Goal: Task Accomplishment & Management: Complete application form

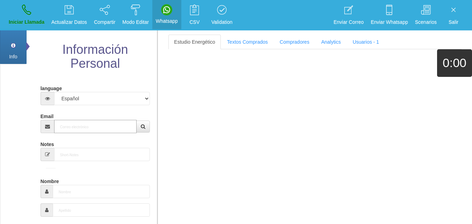
click at [72, 128] on input "Email" at bounding box center [95, 126] width 83 height 13
paste input "[EMAIL_ADDRESS][DOMAIN_NAME]"
type input "[EMAIL_ADDRESS][DOMAIN_NAME]"
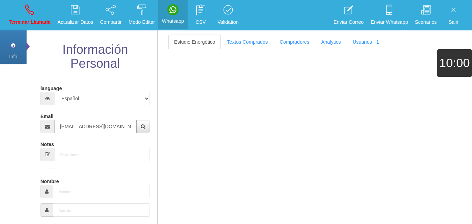
type input "[DATE]"
select select "4"
type input "Buen Comprador"
type input "[PERSON_NAME]"
type input "Fitch"
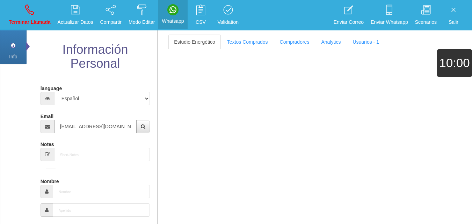
select select "2"
type input "[PHONE_NUMBER]"
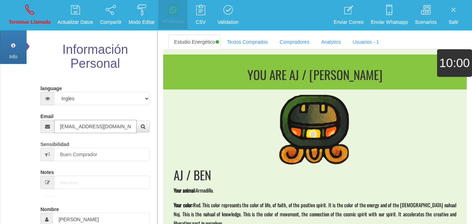
type input "[EMAIL_ADDRESS][DOMAIN_NAME]"
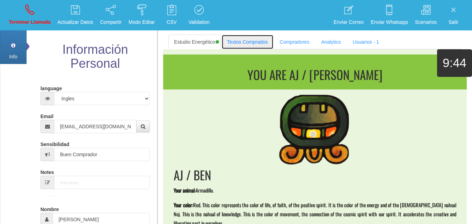
click at [253, 41] on link "Textos Comprados" at bounding box center [247, 42] width 52 height 15
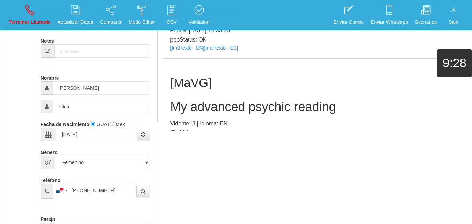
scroll to position [233, 0]
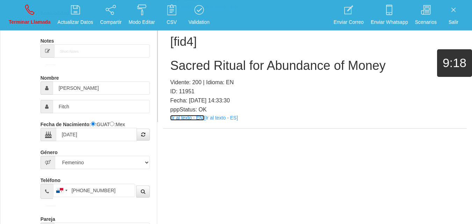
click at [187, 120] on link "[Ir al texto - EN]" at bounding box center [187, 118] width 34 height 6
click at [192, 70] on h2 "Sacred Ritual for Abundance of Money" at bounding box center [314, 66] width 289 height 14
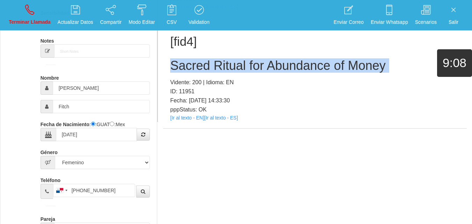
click at [192, 70] on h2 "Sacred Ritual for Abundance of Money" at bounding box center [314, 66] width 289 height 14
copy h2 "Sacred Ritual for Abundance of Money"
click at [38, 12] on link "Terminar Llamada" at bounding box center [29, 15] width 47 height 26
select select "0"
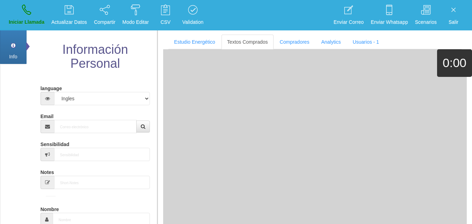
scroll to position [0, 0]
click at [81, 127] on input "Email" at bounding box center [95, 126] width 83 height 13
paste input "[EMAIL_ADDRESS][DOMAIN_NAME]"
type input "[EMAIL_ADDRESS][DOMAIN_NAME]"
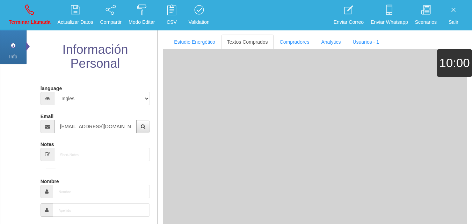
type input "[DATE]"
type input "Buen Comprador"
type input "[PERSON_NAME]"
select select "2"
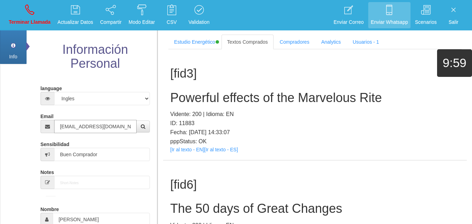
type input "[EMAIL_ADDRESS][DOMAIN_NAME]"
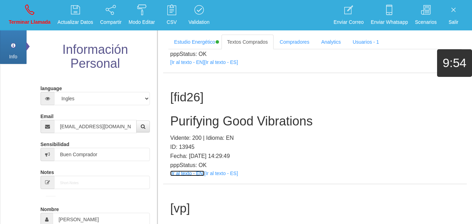
click at [190, 172] on link "[Ir al texto - EN]" at bounding box center [187, 173] width 34 height 6
click at [182, 116] on h2 "Purifying Good Vibrations" at bounding box center [314, 121] width 289 height 14
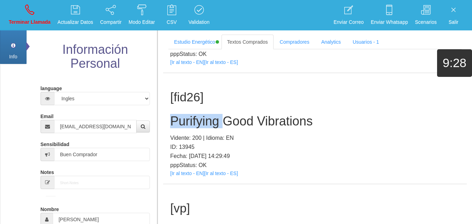
click at [182, 116] on h2 "Purifying Good Vibrations" at bounding box center [314, 121] width 289 height 14
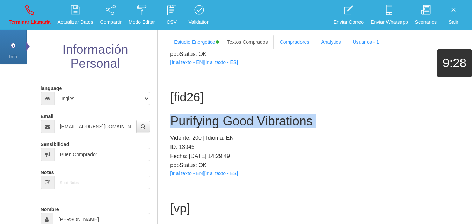
click at [182, 115] on h2 "Purifying Good Vibrations" at bounding box center [314, 121] width 289 height 14
copy h2 "Purifying Good Vibrations"
click at [22, 12] on link "Terminar Llamada" at bounding box center [29, 15] width 47 height 26
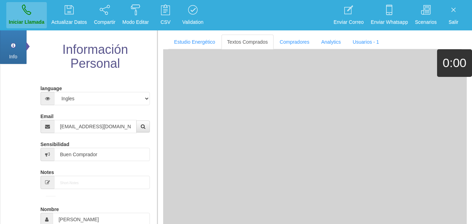
select select "0"
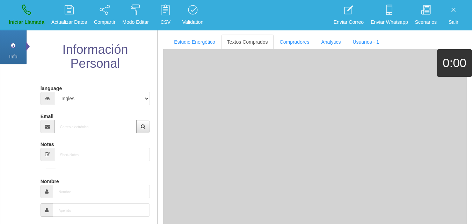
click at [68, 131] on input "Email" at bounding box center [95, 126] width 83 height 13
paste input "[EMAIL_ADDRESS][DOMAIN_NAME]"
type input "[EMAIL_ADDRESS][DOMAIN_NAME]"
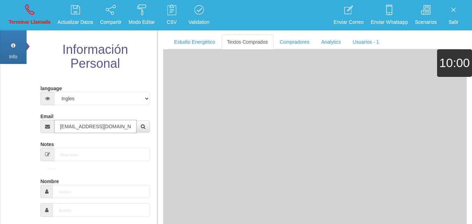
type input "[DATE]"
type input "Comprador bajo"
type input "[PERSON_NAME]"
select select "2"
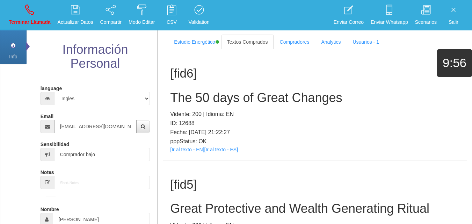
type input "[EMAIL_ADDRESS][DOMAIN_NAME]"
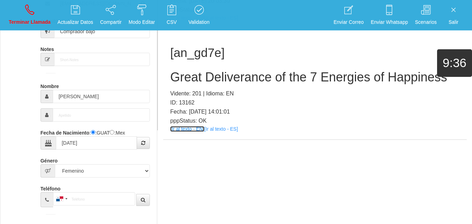
click at [180, 131] on link "[Ir al texto - EN]" at bounding box center [187, 129] width 34 height 6
click at [187, 82] on h2 "Great Deliverance of the 7 Energies of Happiness" at bounding box center [314, 77] width 289 height 14
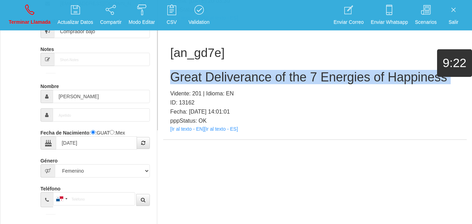
click at [187, 82] on h2 "Great Deliverance of the 7 Energies of Happiness" at bounding box center [314, 77] width 289 height 14
copy h2 "Great Deliverance of the 7 Energies of Happiness"
click at [31, 23] on p "Terminar Llamada" at bounding box center [30, 22] width 42 height 8
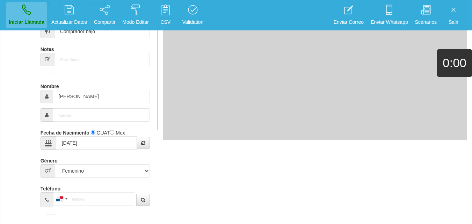
select select "0"
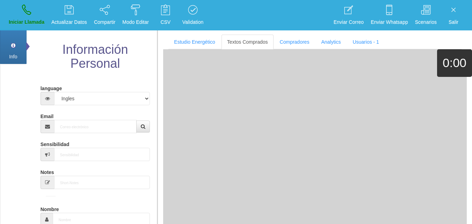
scroll to position [0, 0]
click at [89, 123] on input "Email" at bounding box center [95, 126] width 83 height 13
paste input "[EMAIL_ADDRESS][DOMAIN_NAME]"
type input "[EMAIL_ADDRESS][DOMAIN_NAME]"
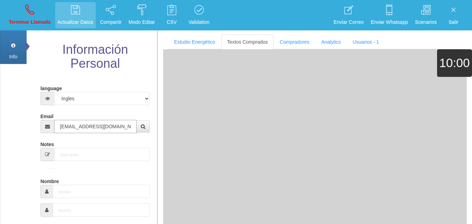
type input "6 Abr 1943"
type input "Comprador bajo"
type input "[PERSON_NAME]"
select select "2"
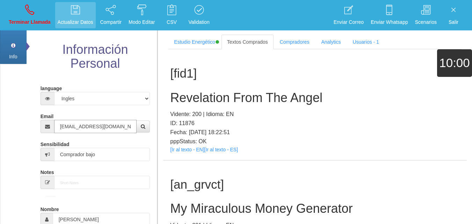
type input "[EMAIL_ADDRESS][DOMAIN_NAME]"
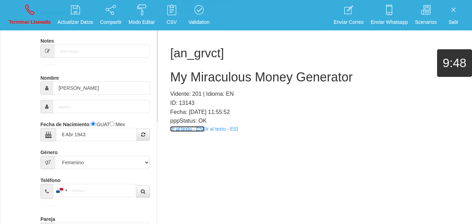
click at [181, 131] on link "[Ir al texto - EN]" at bounding box center [187, 129] width 34 height 6
click at [200, 82] on h2 "My Miraculous Money Generator" at bounding box center [314, 77] width 289 height 14
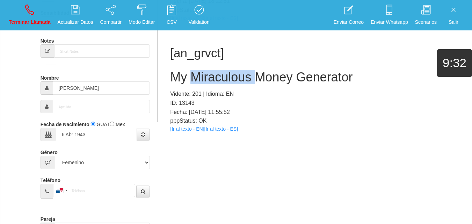
click at [200, 82] on h2 "My Miraculous Money Generator" at bounding box center [314, 77] width 289 height 14
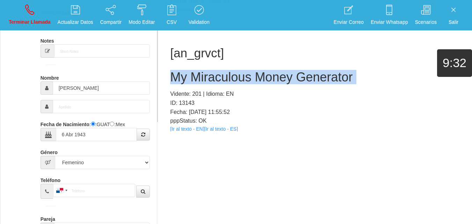
click at [200, 82] on h2 "My Miraculous Money Generator" at bounding box center [314, 77] width 289 height 14
copy h2 "My Miraculous Money Generator"
click at [23, 9] on link "Terminar Llamada" at bounding box center [29, 15] width 47 height 26
select select "0"
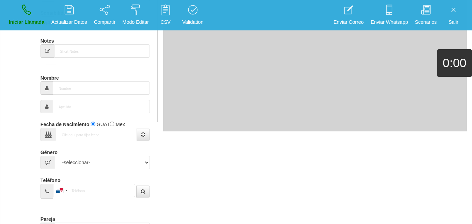
scroll to position [0, 0]
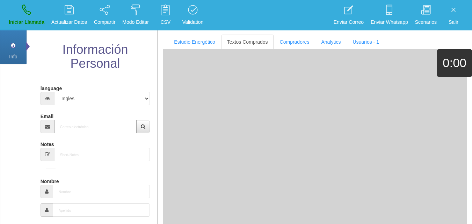
paste input "[EMAIL_ADDRESS][DOMAIN_NAME]"
type input "[EMAIL_ADDRESS][DOMAIN_NAME]"
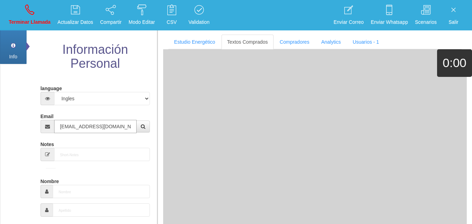
type input "[DATE]"
type input "Excelente Comprador"
type input "[PERSON_NAME]"
select select "2"
type input "[PHONE_NUMBER]"
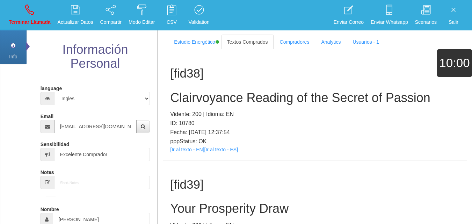
type input "[EMAIL_ADDRESS][DOMAIN_NAME]"
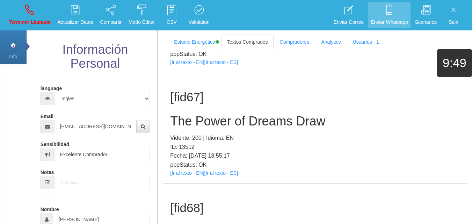
scroll to position [1196, 0]
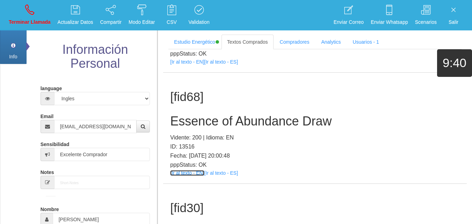
click at [185, 174] on link "[Ir al texto - EN]" at bounding box center [187, 173] width 34 height 6
click at [190, 117] on h2 "Essence of Abundance Draw" at bounding box center [314, 121] width 289 height 14
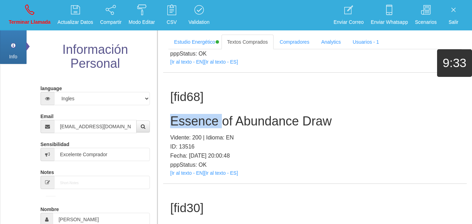
click at [190, 117] on h2 "Essence of Abundance Draw" at bounding box center [314, 121] width 289 height 14
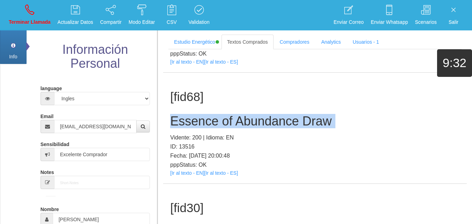
click at [190, 117] on h2 "Essence of Abundance Draw" at bounding box center [314, 121] width 289 height 14
copy h2 "Essence of Abundance Draw"
click at [23, 26] on p "Terminar Llamada" at bounding box center [30, 22] width 42 height 8
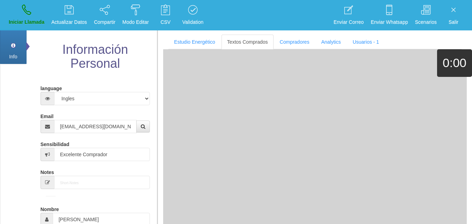
select select "0"
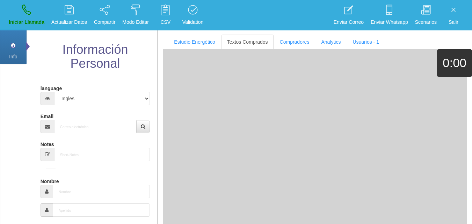
paste input "[EMAIL_ADDRESS][DOMAIN_NAME]"
click at [81, 131] on input "Email" at bounding box center [95, 126] width 83 height 13
type input "[EMAIL_ADDRESS][DOMAIN_NAME]"
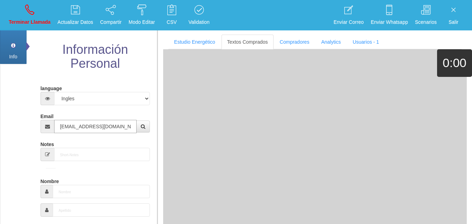
type input "[DATE]"
type input "Comprador bajo"
type input "[PERSON_NAME]"
select select "2"
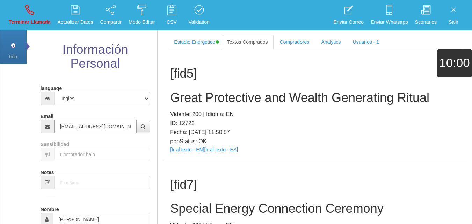
type input "[EMAIL_ADDRESS][DOMAIN_NAME]"
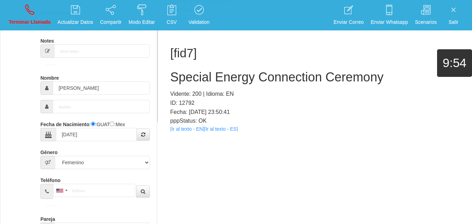
click at [184, 129] on link "[Ir al texto - EN]" at bounding box center [187, 129] width 34 height 6
click at [196, 71] on h2 "Special Energy Connection Ceremony" at bounding box center [314, 77] width 289 height 14
click at [195, 71] on h2 "Special Energy Connection Ceremony" at bounding box center [314, 77] width 289 height 14
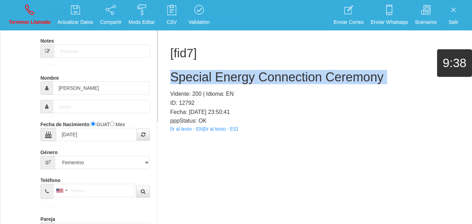
click at [195, 71] on h2 "Special Energy Connection Ceremony" at bounding box center [314, 77] width 289 height 14
copy h2 "Special Energy Connection Ceremony"
drag, startPoint x: 16, startPoint y: 15, endPoint x: 46, endPoint y: 27, distance: 33.1
click at [16, 15] on link "Terminar Llamada" at bounding box center [29, 15] width 47 height 26
select select "0"
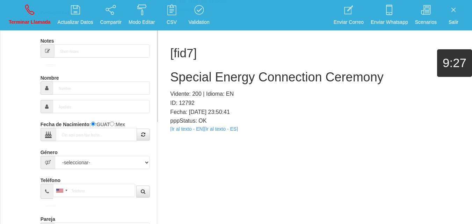
scroll to position [0, 0]
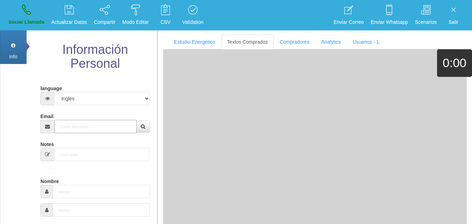
click at [102, 125] on input "Email" at bounding box center [95, 126] width 83 height 13
paste input "[EMAIL_ADDRESS][DOMAIN_NAME]"
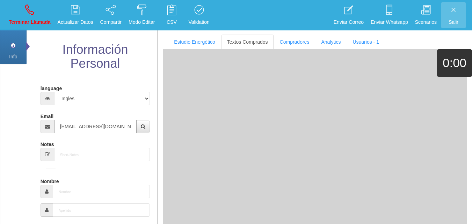
type input "[EMAIL_ADDRESS][DOMAIN_NAME]"
type input "[DATE]"
type input "Comprador simple"
type input "[PERSON_NAME]"
select select "2"
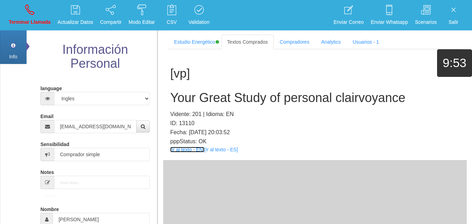
click at [185, 150] on link "[Ir al texto - EN]" at bounding box center [187, 150] width 34 height 6
click at [222, 85] on div "[vp] Your Great Study of personal clairvoyance Vidente: 201 | Idioma: EN ID: 13…" at bounding box center [314, 104] width 303 height 111
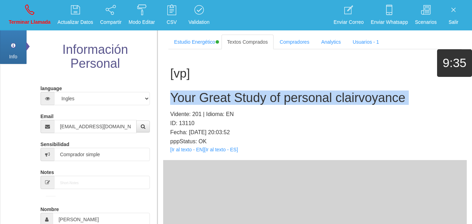
click at [222, 85] on div "[vp] Your Great Study of personal clairvoyance Vidente: 201 | Idioma: EN ID: 13…" at bounding box center [314, 104] width 303 height 111
copy h2 "Your Great Study of personal clairvoyance"
click at [30, 16] on link "Terminar Llamada" at bounding box center [29, 15] width 47 height 26
select select "0"
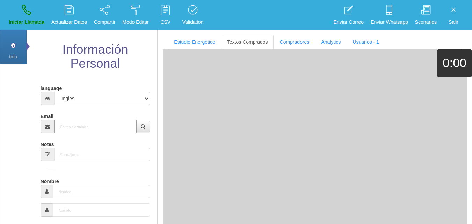
click at [100, 125] on input "Email" at bounding box center [95, 126] width 83 height 13
paste input "[EMAIL_ADDRESS][DOMAIN_NAME]"
type input "[EMAIL_ADDRESS][DOMAIN_NAME]"
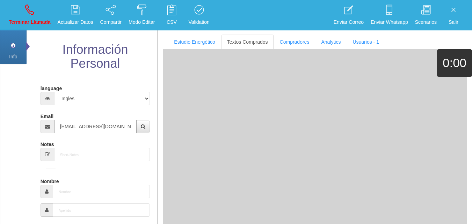
type input "25 Dic 1957"
select select "1"
type input "Comprador bajo"
type input "[PERSON_NAME]"
select select "2"
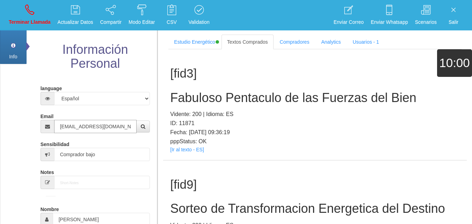
type input "[EMAIL_ADDRESS][DOMAIN_NAME]"
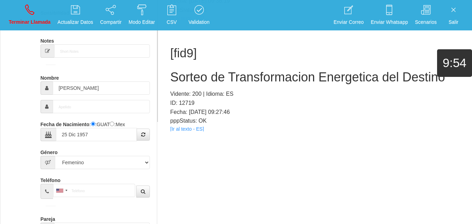
scroll to position [119, 0]
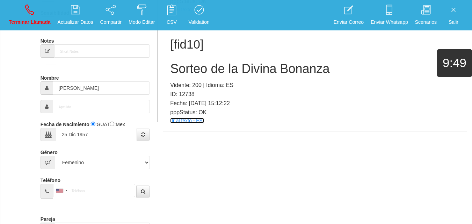
click at [177, 122] on link "[Ir al texto - ES]" at bounding box center [187, 121] width 34 height 6
click at [192, 66] on h2 "Sorteo de la Divina Bonanza" at bounding box center [314, 69] width 289 height 14
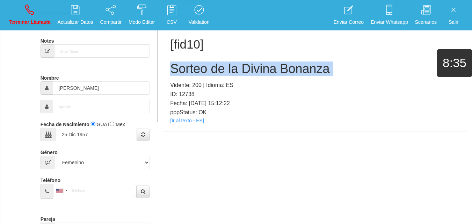
click at [192, 66] on h2 "Sorteo de la Divina Bonanza" at bounding box center [314, 69] width 289 height 14
copy h2 "Sorteo de la Divina Bonanza"
click at [25, 16] on link "Terminar Llamada" at bounding box center [29, 15] width 47 height 26
select select "0"
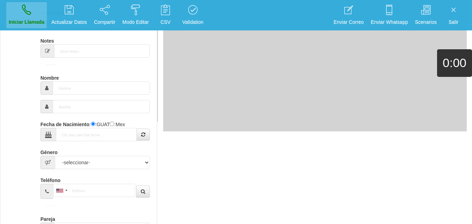
scroll to position [0, 0]
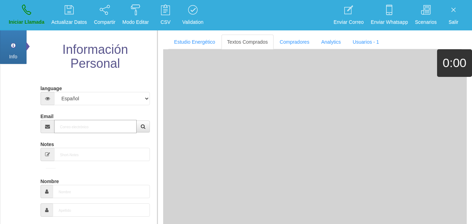
click at [85, 128] on input "Email" at bounding box center [95, 126] width 83 height 13
paste input "[EMAIL_ADDRESS][DOMAIN_NAME]"
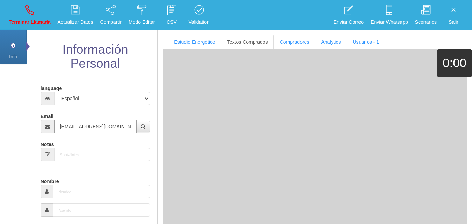
type input "[EMAIL_ADDRESS][DOMAIN_NAME]"
type input "[DATE]"
select select "3"
type input "Buen Comprador"
type input "Jola"
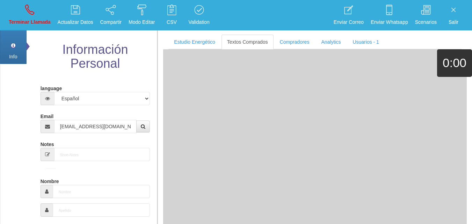
select select "2"
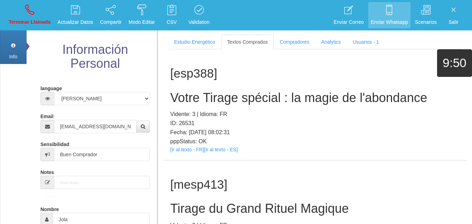
scroll to position [131, 0]
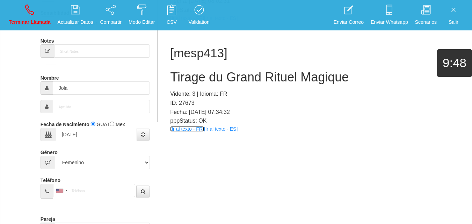
click at [182, 129] on link "[Ir al texto - FR]" at bounding box center [187, 129] width 34 height 6
click at [240, 72] on h2 "Tirage du Grand Rituel Magique" at bounding box center [314, 77] width 289 height 14
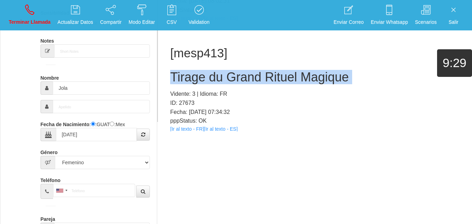
click at [240, 72] on h2 "Tirage du Grand Rituel Magique" at bounding box center [314, 77] width 289 height 14
copy h2 "Tirage du Grand Rituel Magique"
click at [20, 22] on p "Terminar Llamada" at bounding box center [30, 22] width 42 height 8
select select "0"
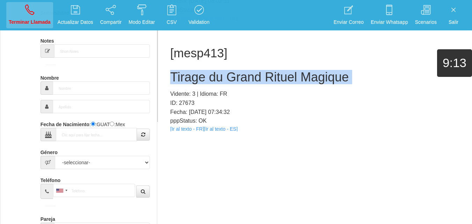
scroll to position [0, 0]
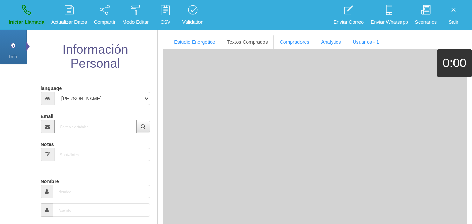
click at [86, 124] on input "Email" at bounding box center [95, 126] width 83 height 13
paste input "[PERSON_NAME][EMAIL_ADDRESS][PERSON_NAME][DOMAIN_NAME]"
type input "[PERSON_NAME][EMAIL_ADDRESS][PERSON_NAME][DOMAIN_NAME]"
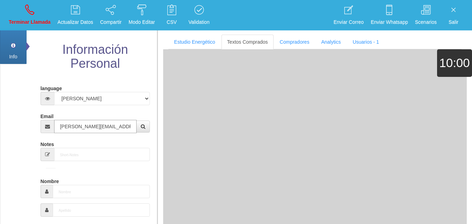
type input "[DATE]"
select select "1"
type input "Excelente Comprador"
type input "[PERSON_NAME]"
select select "1"
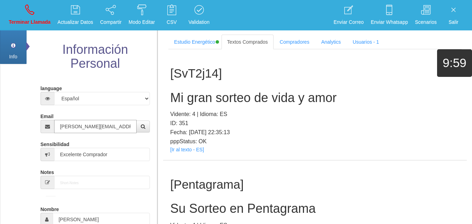
type input "[PERSON_NAME][EMAIL_ADDRESS][PERSON_NAME][DOMAIN_NAME]"
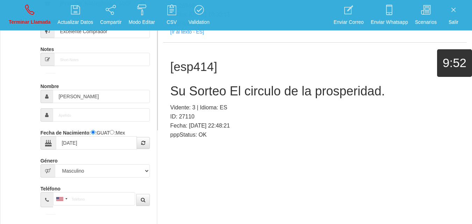
click at [189, 140] on link "[Ir al texto - ES]" at bounding box center [187, 143] width 34 height 6
click at [192, 69] on div "[esp414] Su Sorteo El circulo de la prosperidad. Vidente: 3 | Idioma: ES ID: 27…" at bounding box center [314, 98] width 303 height 111
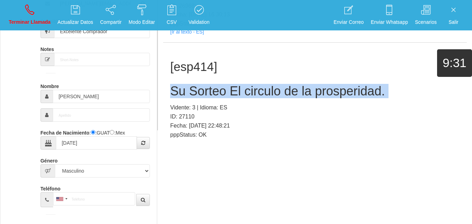
copy h2 "Su Sorteo El circulo de la prosperidad."
click at [30, 16] on link "Terminar Llamada" at bounding box center [29, 15] width 47 height 26
select select "0"
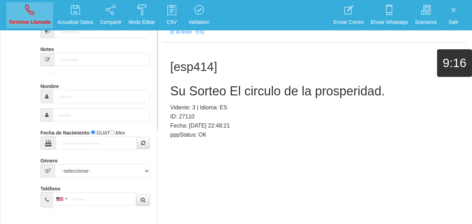
scroll to position [0, 0]
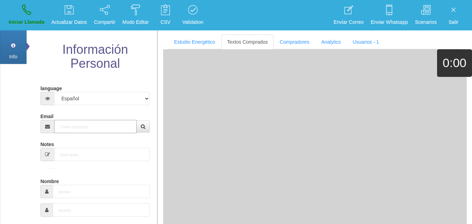
click at [115, 131] on input "Email" at bounding box center [95, 126] width 83 height 13
paste input "[EMAIL_ADDRESS][DOMAIN_NAME]"
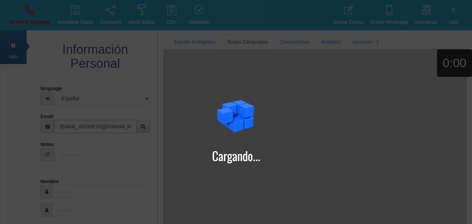
type input "[EMAIL_ADDRESS][DOMAIN_NAME]"
type input "[DATE]"
type input "[PERSON_NAME]"
type input "Buen Comprador"
select select "1"
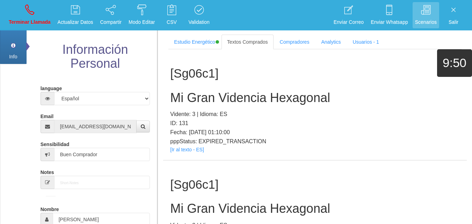
scroll to position [452, 0]
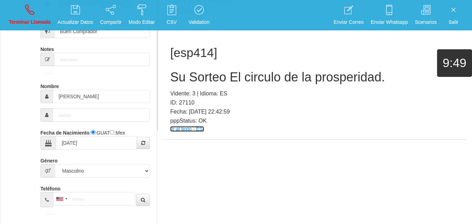
click at [181, 130] on link "[Ir al texto - ES]" at bounding box center [187, 129] width 34 height 6
click at [205, 75] on h2 "Su Sorteo El circulo de la prosperidad." at bounding box center [314, 77] width 289 height 14
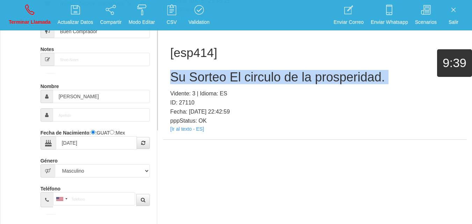
click at [205, 75] on h2 "Su Sorteo El circulo de la prosperidad." at bounding box center [314, 77] width 289 height 14
click at [8, 13] on link "Terminar Llamada" at bounding box center [29, 15] width 47 height 26
select select "0"
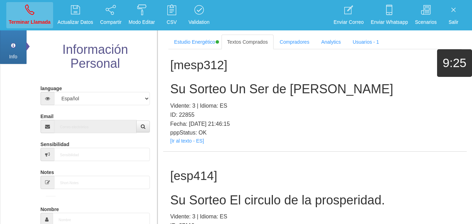
scroll to position [0, 0]
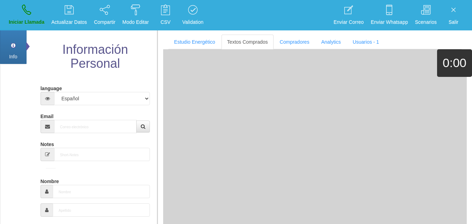
click at [71, 128] on input "Email" at bounding box center [95, 126] width 83 height 13
paste input "[EMAIL_ADDRESS][DOMAIN_NAME]"
type input "[EMAIL_ADDRESS][DOMAIN_NAME]"
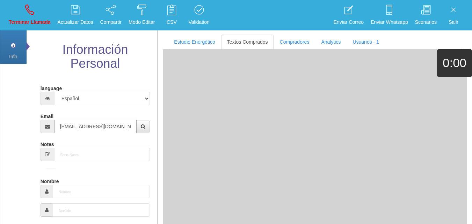
type input "[DATE]"
type input "Comprador bajo"
type input "[PERSON_NAME]"
select select "2"
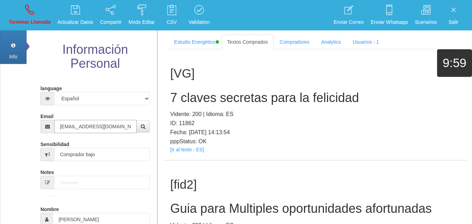
type input "[EMAIL_ADDRESS][DOMAIN_NAME]"
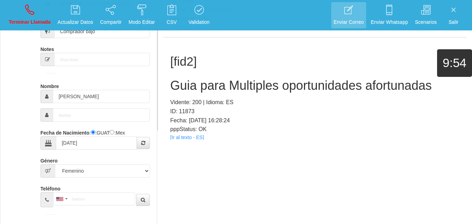
scroll to position [341, 0]
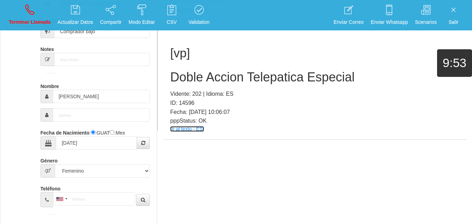
click at [177, 128] on link "[Ir al texto - ES]" at bounding box center [187, 129] width 34 height 6
click at [204, 76] on h2 "Doble Accion Telepatica Especial" at bounding box center [314, 77] width 289 height 14
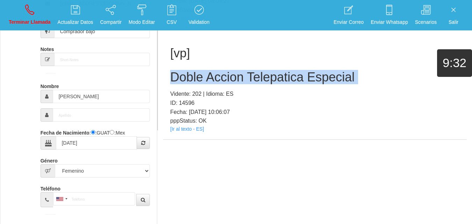
click at [204, 76] on h2 "Doble Accion Telepatica Especial" at bounding box center [314, 77] width 289 height 14
click at [24, 16] on link "Terminar Llamada" at bounding box center [29, 15] width 47 height 26
select select "0"
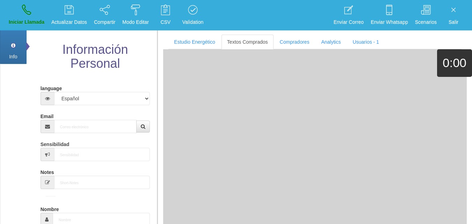
scroll to position [0, 0]
click at [77, 129] on input "Email" at bounding box center [95, 126] width 83 height 13
paste input "[EMAIL_ADDRESS][DOMAIN_NAME]"
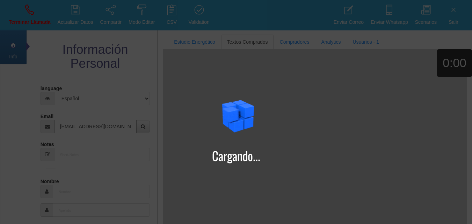
type input "[EMAIL_ADDRESS][DOMAIN_NAME]"
type input "[DATE]"
type input "[PERSON_NAME]"
type input "Buen Comprador"
select select "1"
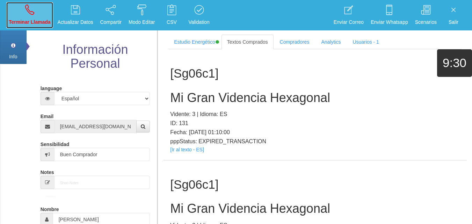
click at [49, 9] on link "Terminar Llamada" at bounding box center [29, 15] width 47 height 26
select select "0"
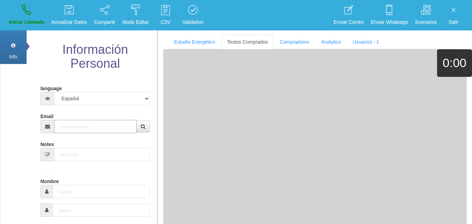
click at [87, 127] on input "Email" at bounding box center [95, 126] width 83 height 13
paste input "[EMAIL_ADDRESS][DOMAIN_NAME]"
type input "[EMAIL_ADDRESS][DOMAIN_NAME]"
click at [126, 129] on input "[EMAIL_ADDRESS][DOMAIN_NAME]" at bounding box center [95, 126] width 83 height 13
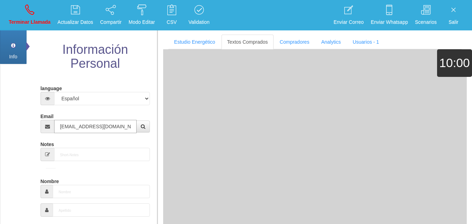
type input "[DATE]"
type input "Excelente Comprador"
type input "[PERSON_NAME]"
select select "1"
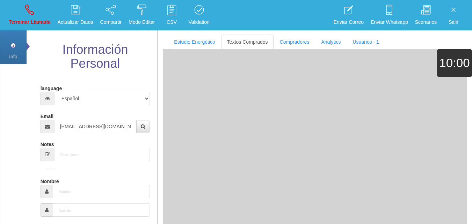
type input "(812) 032-3502"
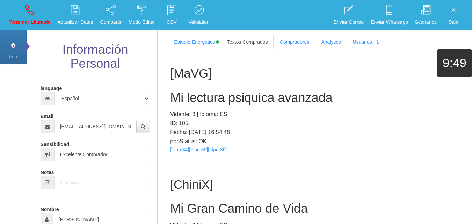
scroll to position [40885, 0]
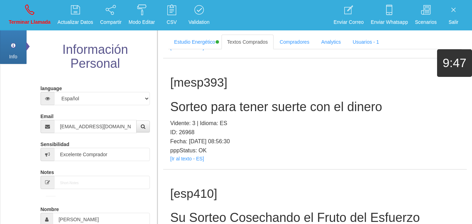
drag, startPoint x: 20, startPoint y: 15, endPoint x: 259, endPoint y: 47, distance: 241.6
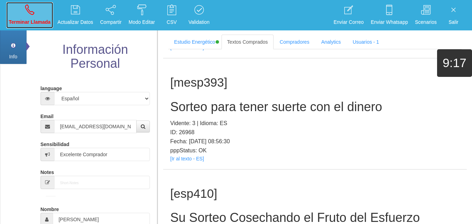
click at [20, 15] on link "Terminar Llamada" at bounding box center [29, 15] width 47 height 26
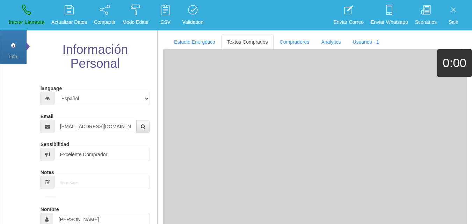
select select "0"
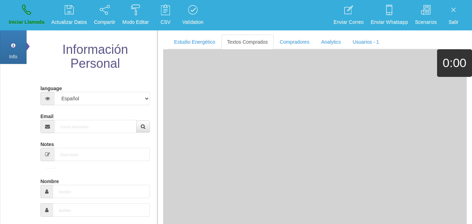
click at [84, 128] on input "Email" at bounding box center [95, 126] width 83 height 13
paste input "[EMAIL_ADDRESS][DOMAIN_NAME]"
type input "[EMAIL_ADDRESS][DOMAIN_NAME]"
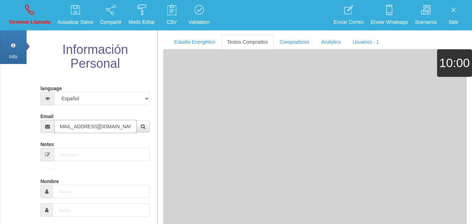
type input "[DATE]"
select select "2"
type input "Comprador simple"
type input "[PERSON_NAME]"
select select "2"
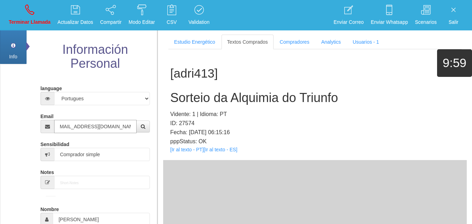
type input "[EMAIL_ADDRESS][DOMAIN_NAME]"
click at [190, 150] on link "[Ir al texto - PT]" at bounding box center [187, 150] width 34 height 6
drag, startPoint x: 229, startPoint y: 105, endPoint x: 224, endPoint y: 102, distance: 5.5
click at [228, 105] on div "[adri413] Sorteio da Alquimia do Triunfo Vidente: 1 | Idioma: PT ID: 27574 Fech…" at bounding box center [314, 104] width 303 height 111
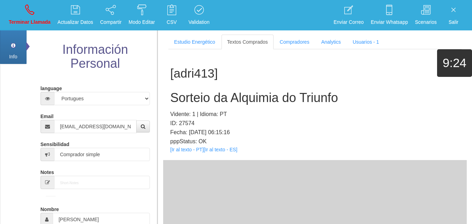
click at [224, 102] on h2 "Sorteio da Alquimia do Triunfo" at bounding box center [314, 98] width 289 height 14
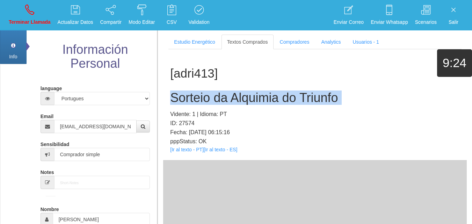
click at [224, 102] on h2 "Sorteio da Alquimia do Triunfo" at bounding box center [314, 98] width 289 height 14
click at [25, 15] on icon at bounding box center [29, 9] width 9 height 11
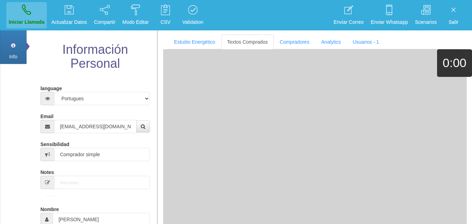
select select "0"
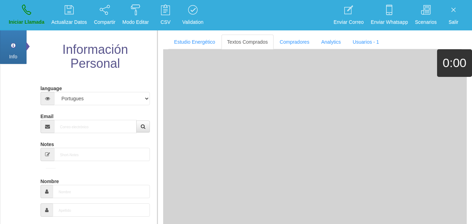
click at [116, 117] on div "Email" at bounding box center [95, 121] width 110 height 23
click at [125, 123] on input "Email" at bounding box center [95, 126] width 83 height 13
paste input "[DOMAIN_NAME][EMAIL_ADDRESS][DOMAIN_NAME]"
type input "[DOMAIN_NAME][EMAIL_ADDRESS][DOMAIN_NAME]"
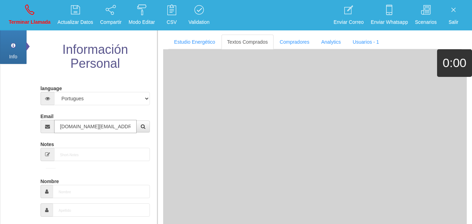
type input "[DATE]"
select select "4"
type input "Comprador simple"
type input "[PERSON_NAME]"
select select "2"
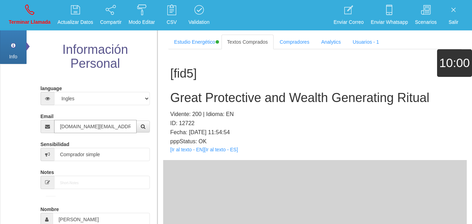
type input "[DOMAIN_NAME][EMAIL_ADDRESS][DOMAIN_NAME]"
click at [183, 150] on link "[Ir al texto - EN]" at bounding box center [187, 150] width 34 height 6
click at [186, 101] on h2 "Great Protective and Wealth Generating Ritual" at bounding box center [314, 98] width 289 height 14
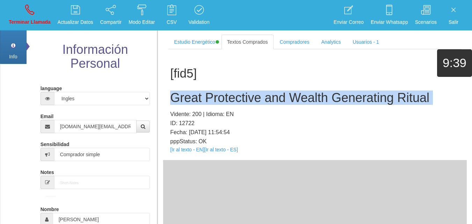
click at [186, 101] on h2 "Great Protective and Wealth Generating Ritual" at bounding box center [314, 98] width 289 height 14
click at [17, 10] on link "Terminar Llamada" at bounding box center [29, 15] width 47 height 26
select select "0"
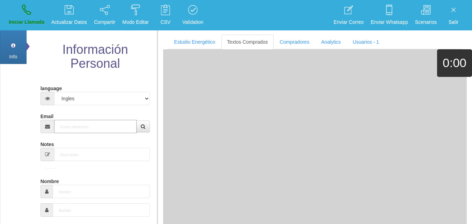
paste input "[PERSON_NAME][EMAIL_ADDRESS][DOMAIN_NAME]"
click at [103, 129] on input "Email" at bounding box center [95, 126] width 83 height 13
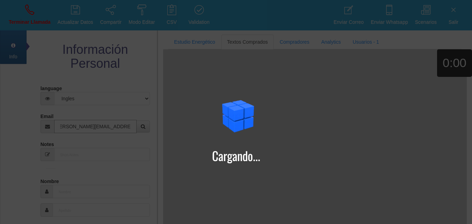
type input "[PERSON_NAME][EMAIL_ADDRESS][DOMAIN_NAME]"
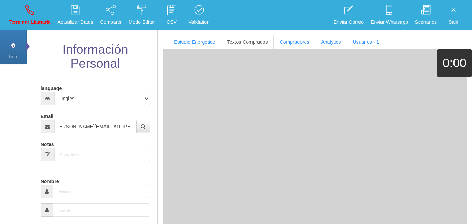
scroll to position [0, 0]
type input "[DATE]"
type input "Comprador simple"
type input "[PERSON_NAME]"
select select "2"
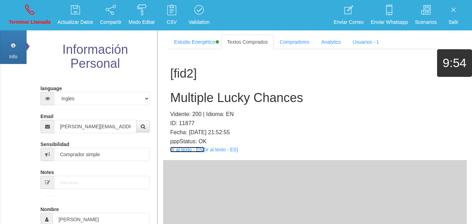
click at [185, 152] on link "[Ir al texto - EN]" at bounding box center [187, 150] width 34 height 6
click at [204, 110] on p "Vidente: 200 | Idioma: EN" at bounding box center [314, 114] width 289 height 9
click at [198, 103] on h2 "Multiple Lucky Chances" at bounding box center [314, 98] width 289 height 14
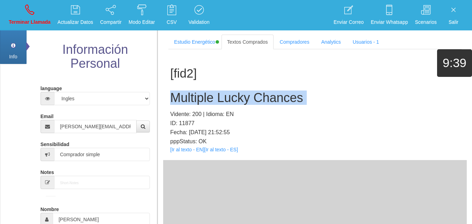
click at [198, 103] on h2 "Multiple Lucky Chances" at bounding box center [314, 98] width 289 height 14
click at [28, 17] on link "Terminar Llamada" at bounding box center [29, 15] width 47 height 26
select select "0"
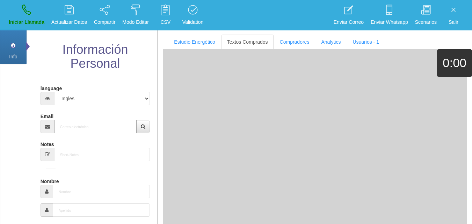
click at [90, 127] on input "Email" at bounding box center [95, 126] width 83 height 13
paste input "[EMAIL_ADDRESS][DOMAIN_NAME]"
type input "[EMAIL_ADDRESS][DOMAIN_NAME]"
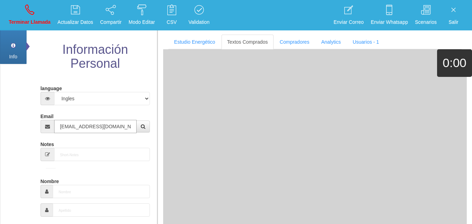
type input "[DATE]"
type input "Comprador simple"
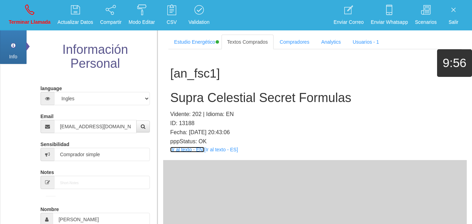
click at [191, 150] on link "[Ir al texto - EN]" at bounding box center [187, 150] width 34 height 6
click at [211, 92] on h2 "Supra Celestial Secret Formulas" at bounding box center [314, 98] width 289 height 14
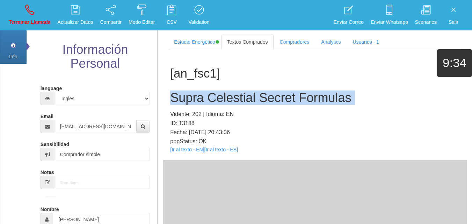
click at [211, 92] on h2 "Supra Celestial Secret Formulas" at bounding box center [314, 98] width 289 height 14
drag, startPoint x: 43, startPoint y: 16, endPoint x: 88, endPoint y: 62, distance: 63.9
click at [43, 16] on link "Terminar Llamada" at bounding box center [29, 15] width 47 height 26
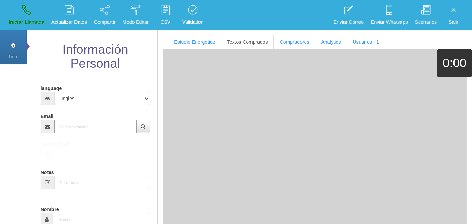
click at [100, 121] on input "Email" at bounding box center [95, 126] width 83 height 13
paste input "[EMAIL_ADDRESS][DOMAIN_NAME]"
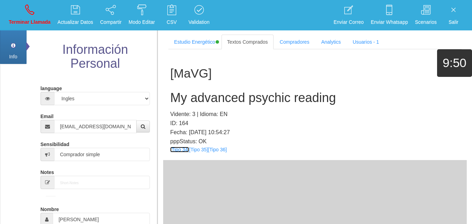
click at [184, 147] on link "[Tipo 34]" at bounding box center [179, 150] width 19 height 6
click at [205, 150] on link "[Tipo 35]" at bounding box center [198, 150] width 19 height 6
click at [216, 152] on link "[Tipo 36]" at bounding box center [217, 150] width 19 height 6
click at [219, 106] on div "[MaVG] My advanced psychic reading Vidente: 3 | Idioma: EN ID: 164 Fecha: [DATE…" at bounding box center [314, 104] width 303 height 111
click at [216, 101] on h2 "My advanced psychic reading" at bounding box center [314, 98] width 289 height 14
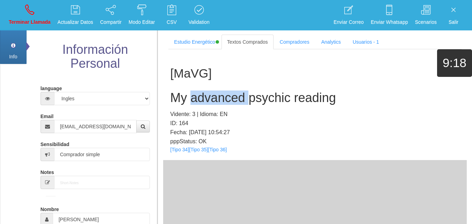
click at [216, 101] on h2 "My advanced psychic reading" at bounding box center [314, 98] width 289 height 14
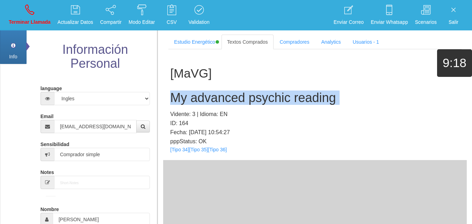
click at [216, 101] on h2 "My advanced psychic reading" at bounding box center [314, 98] width 289 height 14
drag, startPoint x: 20, startPoint y: 2, endPoint x: 29, endPoint y: 17, distance: 17.2
click at [20, 2] on link "Terminar Llamada" at bounding box center [29, 15] width 47 height 26
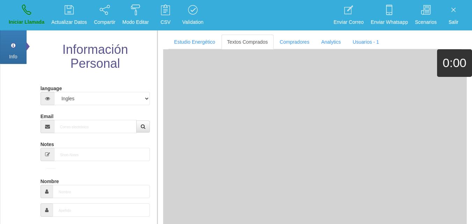
paste input "[EMAIL_ADDRESS][DOMAIN_NAME]"
click at [90, 128] on input "Email" at bounding box center [95, 126] width 83 height 13
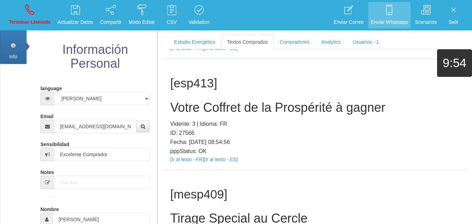
scroll to position [123, 0]
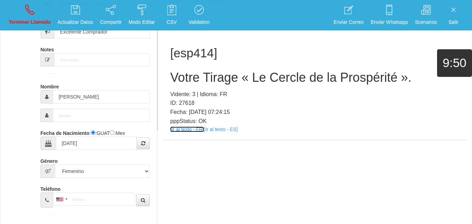
click at [190, 130] on link "[Ir al texto - FR]" at bounding box center [187, 129] width 34 height 6
click at [235, 84] on h2 "Votre Tirage « Le Cercle de la Prospérité »." at bounding box center [314, 78] width 289 height 14
click at [226, 79] on h2 "Votre Tirage « Le Cercle de la Prospérité »." at bounding box center [314, 78] width 289 height 14
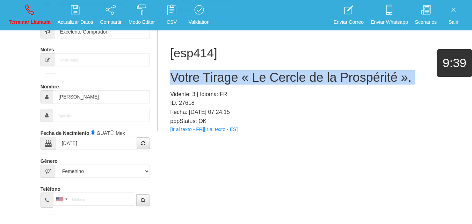
click at [226, 79] on h2 "Votre Tirage « Le Cercle de la Prospérité »." at bounding box center [314, 78] width 289 height 14
click at [43, 11] on link "Terminar Llamada" at bounding box center [29, 15] width 47 height 26
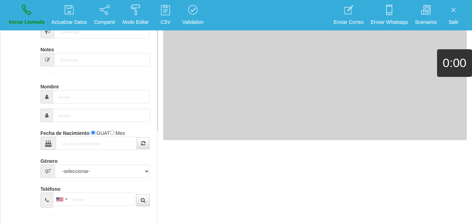
scroll to position [0, 0]
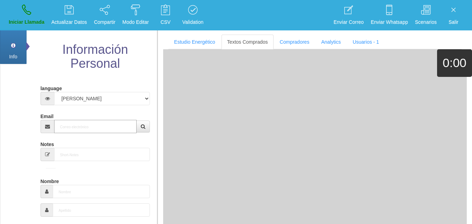
click at [109, 130] on input "Email" at bounding box center [95, 126] width 83 height 13
paste input "[EMAIL_ADDRESS][DOMAIN_NAME]"
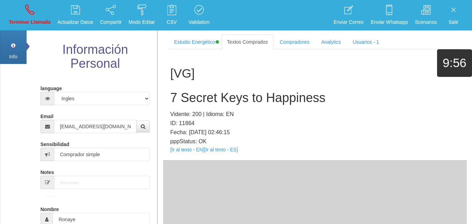
click at [188, 153] on div "[VG] 7 Secret Keys to Happiness Vidente: 200 | Idioma: EN ID: 11864 Fecha: [DAT…" at bounding box center [314, 104] width 303 height 111
click at [187, 151] on link "[Ir al texto - EN]" at bounding box center [187, 150] width 34 height 6
click at [212, 101] on h2 "7 Secret Keys to Happiness" at bounding box center [314, 98] width 289 height 14
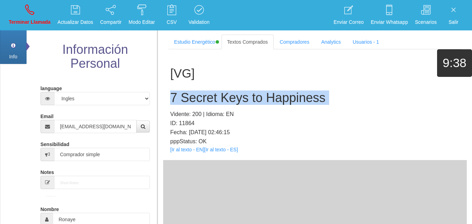
click at [212, 101] on h2 "7 Secret Keys to Happiness" at bounding box center [314, 98] width 289 height 14
click at [23, 22] on p "Terminar Llamada" at bounding box center [30, 22] width 42 height 8
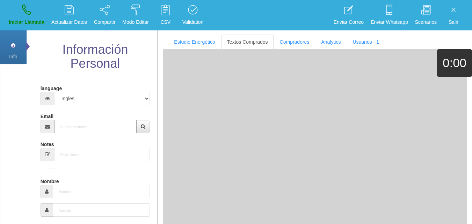
click at [79, 124] on input "Email" at bounding box center [95, 126] width 83 height 13
paste input "[PERSON_NAME][EMAIL_ADDRESS][PERSON_NAME][DOMAIN_NAME]"
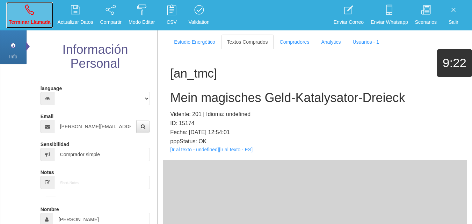
click at [24, 14] on link "Terminar Llamada" at bounding box center [29, 15] width 47 height 26
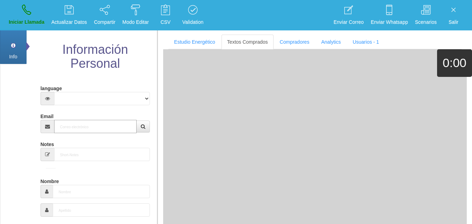
click at [121, 121] on input "Email" at bounding box center [95, 126] width 83 height 13
paste input "[EMAIL_ADDRESS][DOMAIN_NAME]"
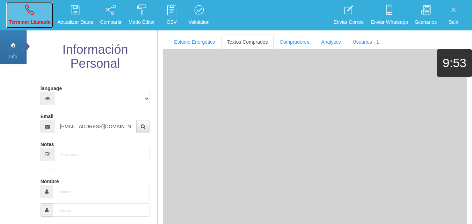
click at [24, 16] on link "Terminar Llamada" at bounding box center [29, 15] width 47 height 26
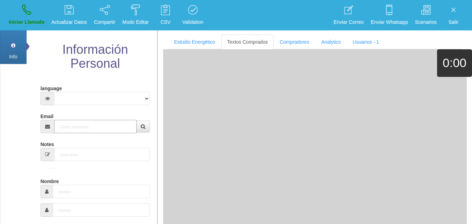
click at [90, 127] on input "Email" at bounding box center [95, 126] width 83 height 13
paste input "[EMAIL_ADDRESS][PERSON_NAME][DOMAIN_NAME]"
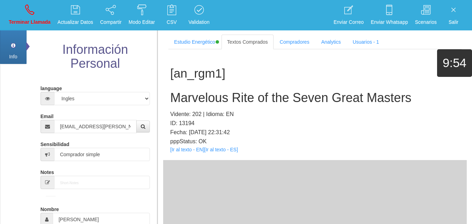
click at [183, 146] on div "[an_rgm1] Marvelous Rite of the Seven Great Masters Vidente: 202 | Idioma: EN I…" at bounding box center [314, 104] width 303 height 111
click at [185, 147] on link "[Ir al texto - EN]" at bounding box center [187, 150] width 34 height 6
click at [21, 5] on link "Terminar Llamada" at bounding box center [29, 15] width 47 height 26
